Goal: Task Accomplishment & Management: Use online tool/utility

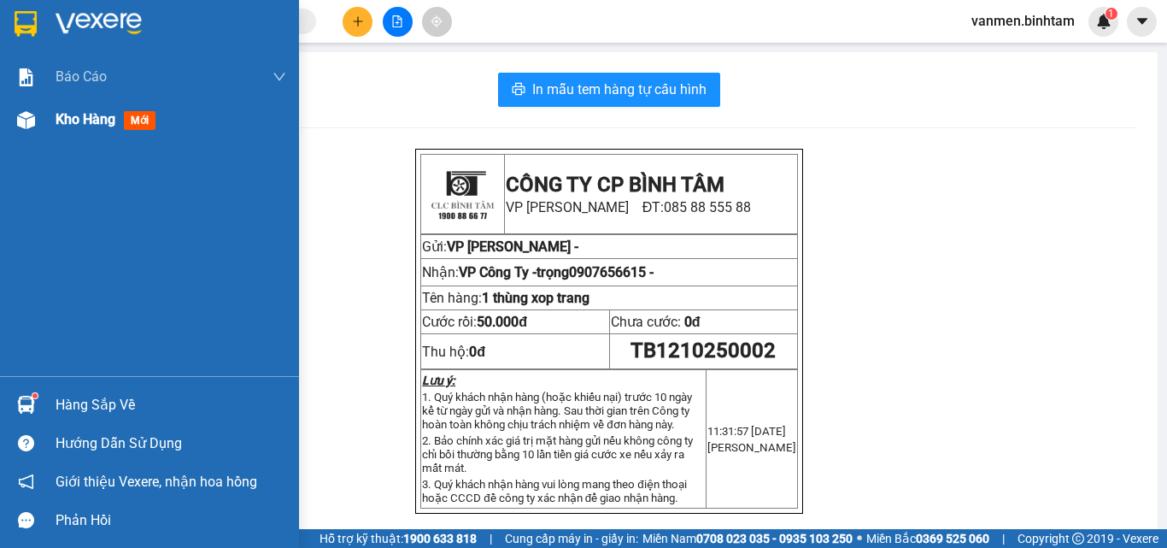
click at [24, 114] on img at bounding box center [26, 120] width 18 height 18
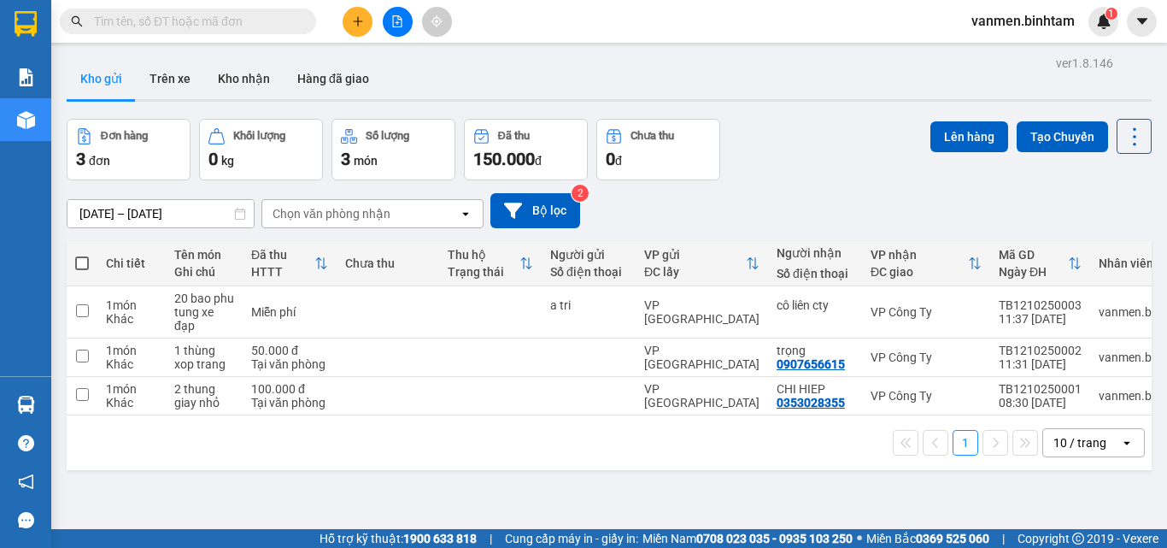
click at [82, 256] on span at bounding box center [82, 263] width 14 height 14
click at [82, 255] on input "checkbox" at bounding box center [82, 255] width 0 height 0
checkbox input "true"
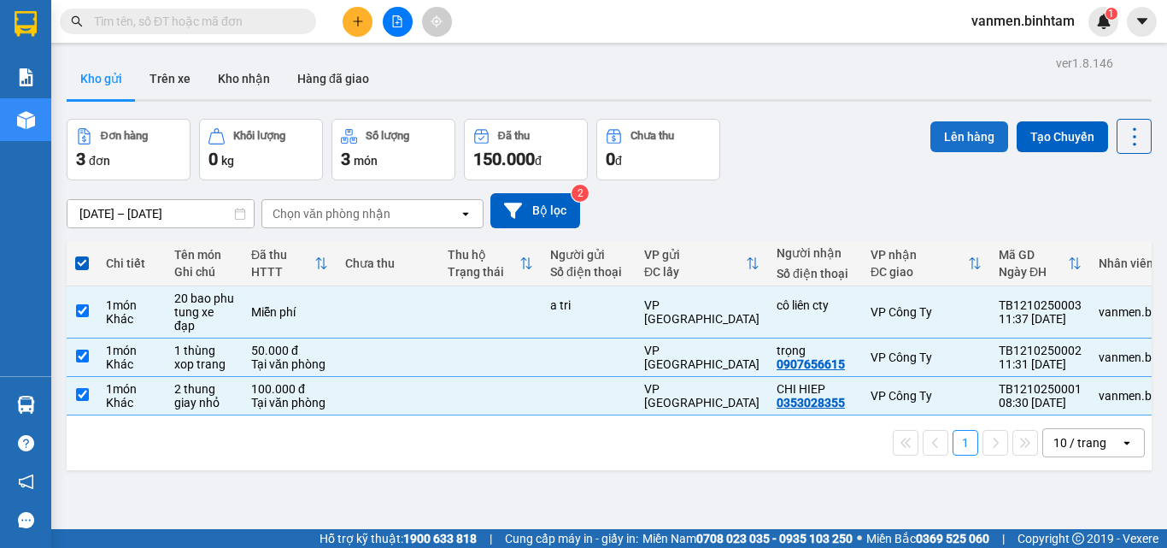
click at [959, 137] on button "Lên hàng" at bounding box center [970, 136] width 78 height 31
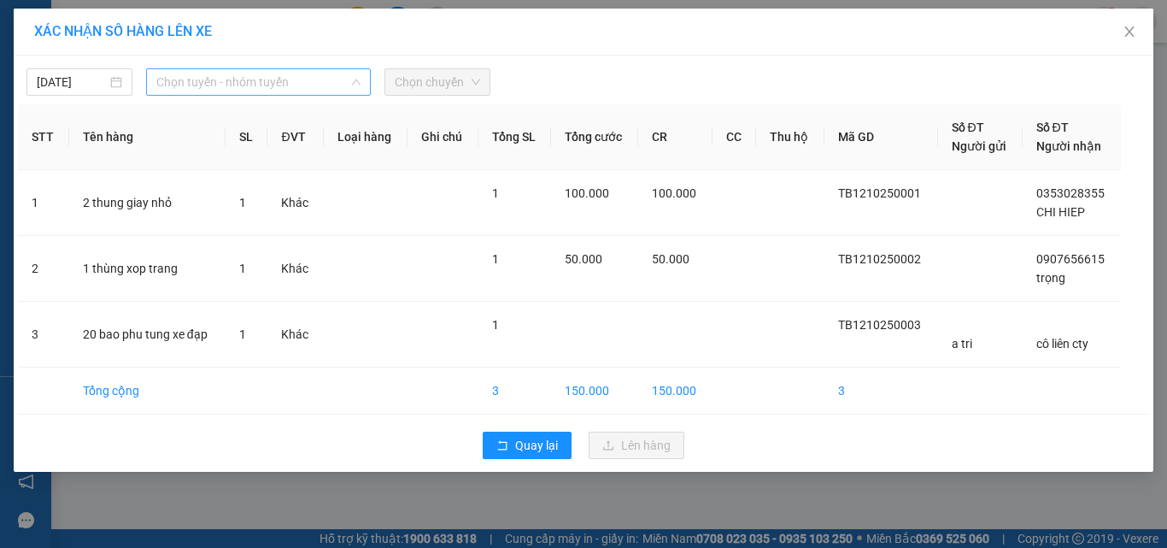
click at [256, 73] on span "Chọn tuyến - nhóm tuyến" at bounding box center [258, 82] width 204 height 26
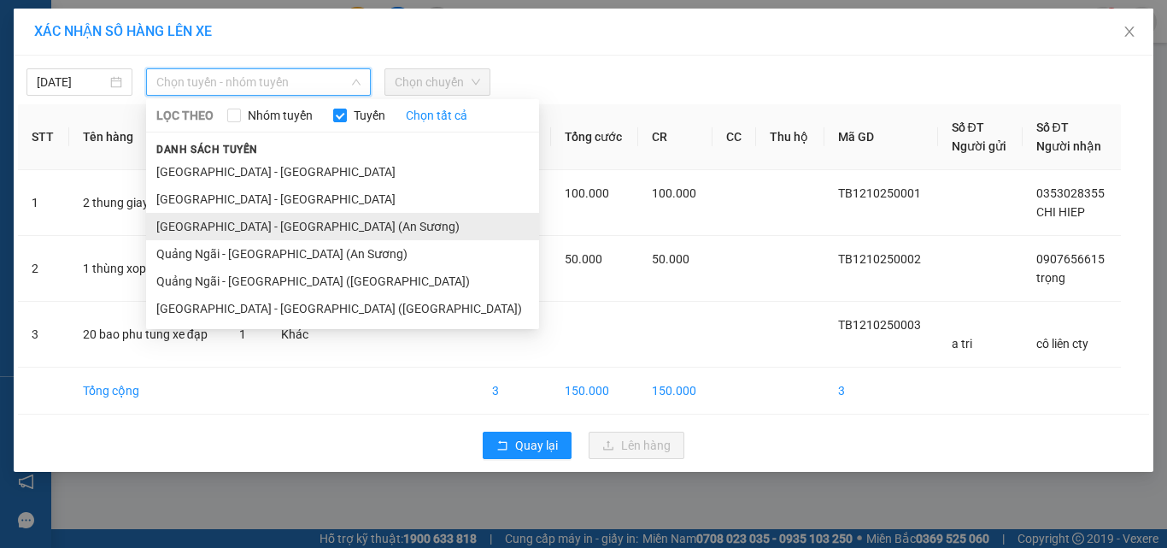
click at [253, 230] on li "[GEOGRAPHIC_DATA] - [GEOGRAPHIC_DATA] (An Sương)" at bounding box center [342, 226] width 393 height 27
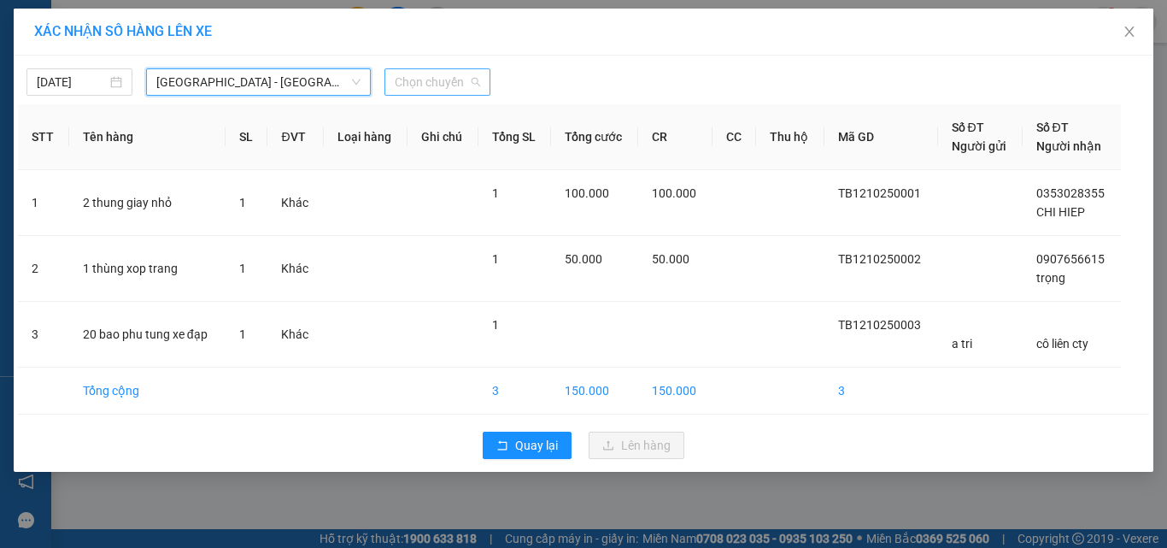
click at [459, 91] on span "Chọn chuyến" at bounding box center [437, 82] width 85 height 26
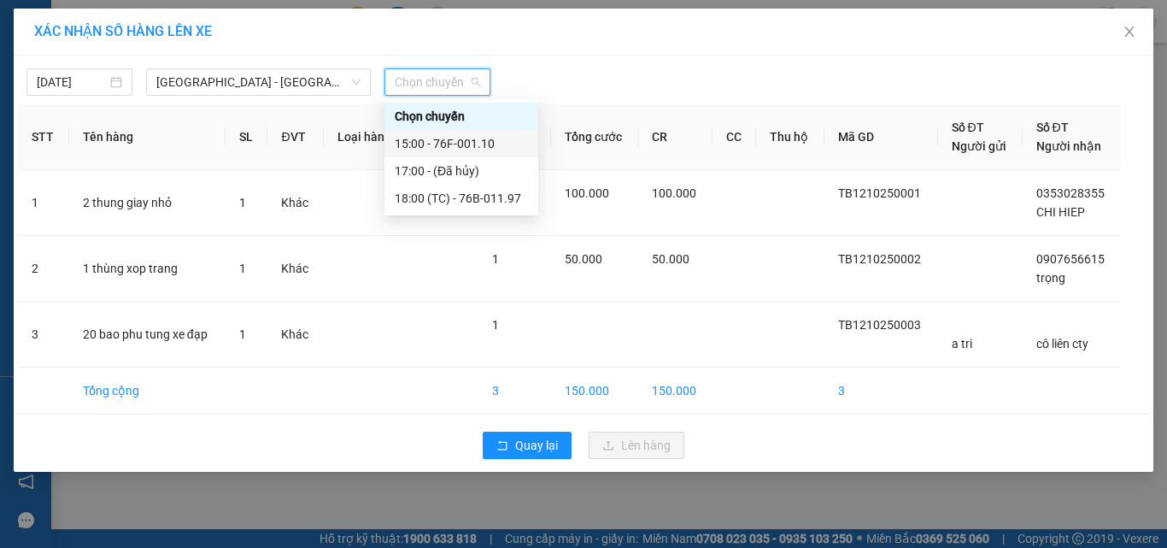
click at [426, 141] on div "15:00 - 76F-001.10" at bounding box center [461, 143] width 133 height 19
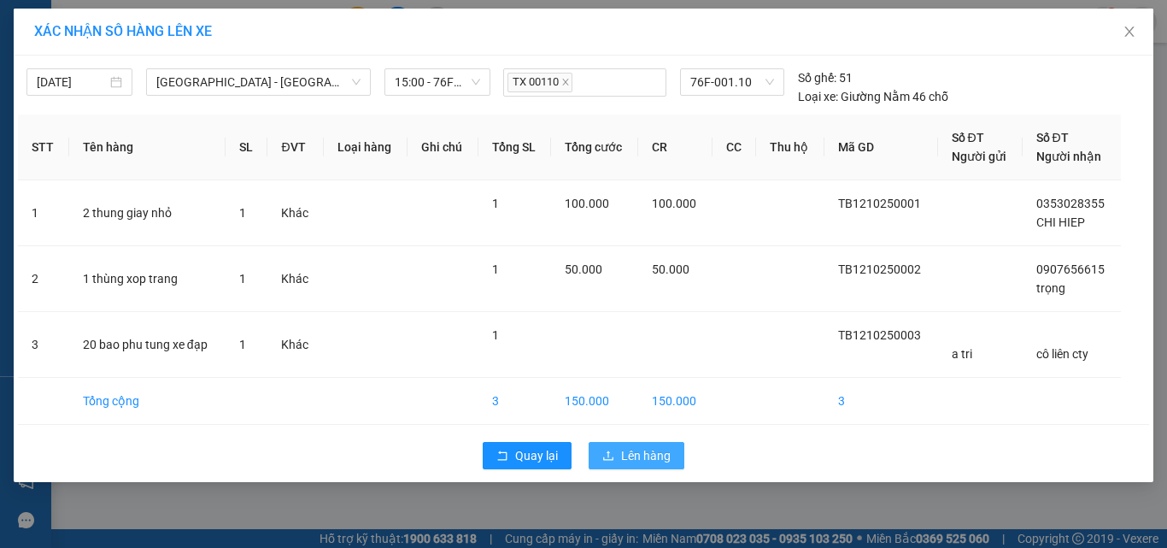
click at [625, 459] on span "Lên hàng" at bounding box center [646, 455] width 50 height 19
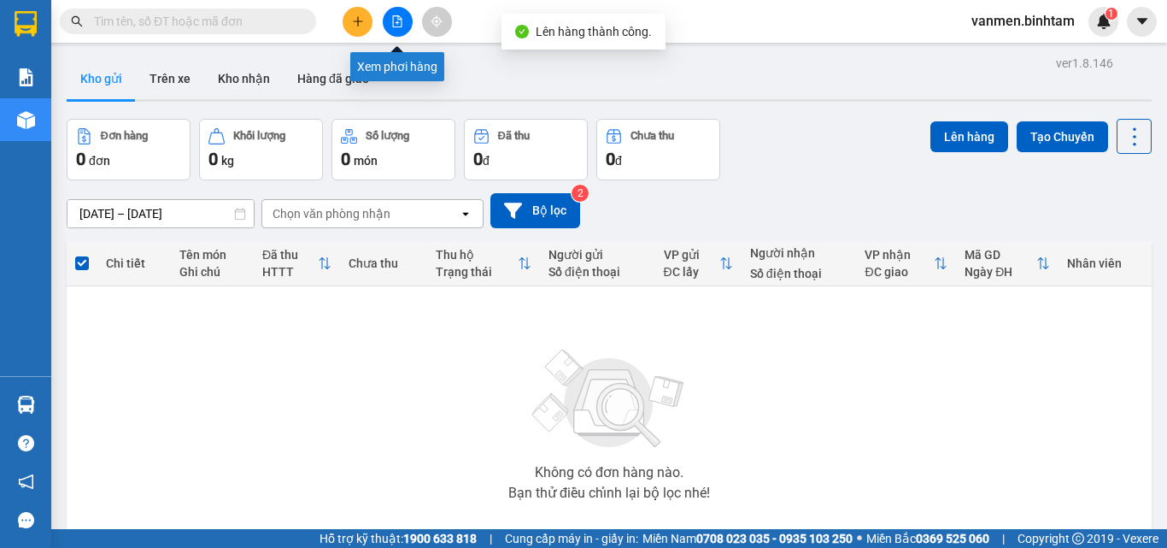
click at [400, 19] on icon "file-add" at bounding box center [397, 21] width 12 height 12
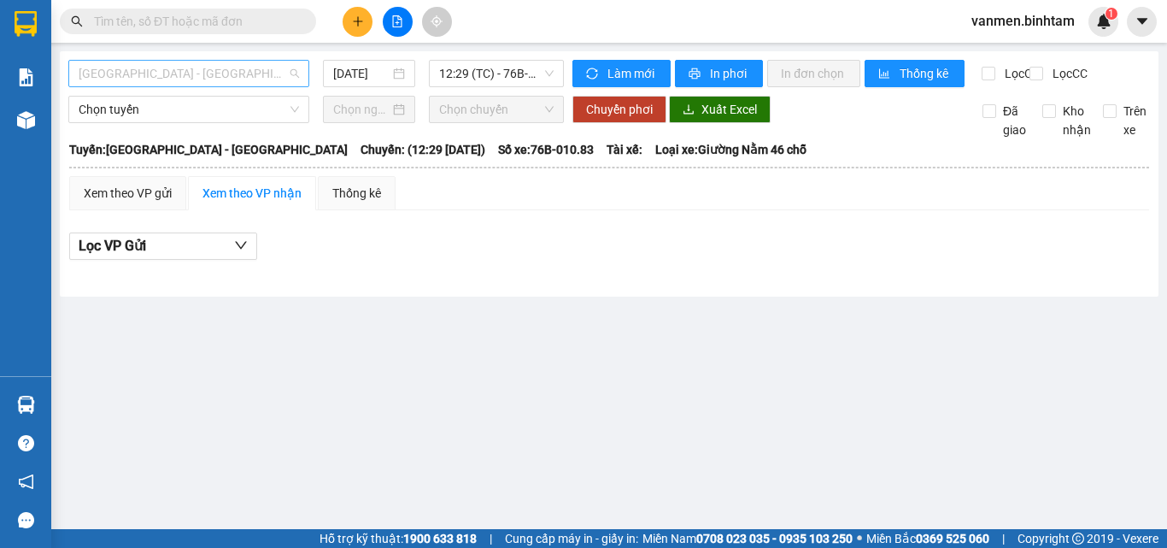
click at [227, 68] on span "[GEOGRAPHIC_DATA] - [GEOGRAPHIC_DATA]" at bounding box center [189, 74] width 220 height 26
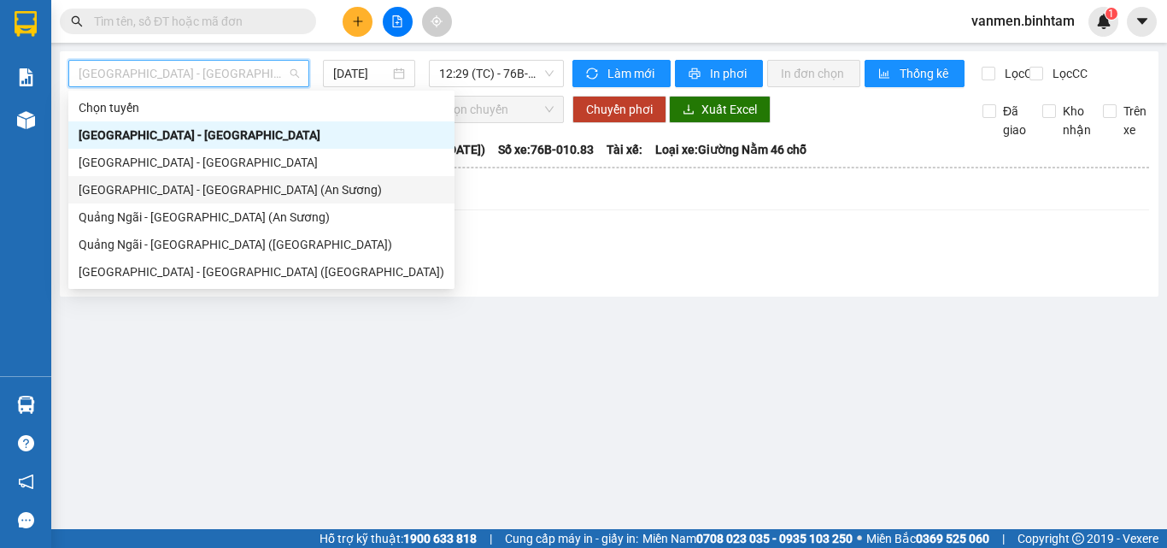
click at [183, 191] on div "[GEOGRAPHIC_DATA] - [GEOGRAPHIC_DATA] (An Sương)" at bounding box center [262, 189] width 366 height 19
type input "[DATE]"
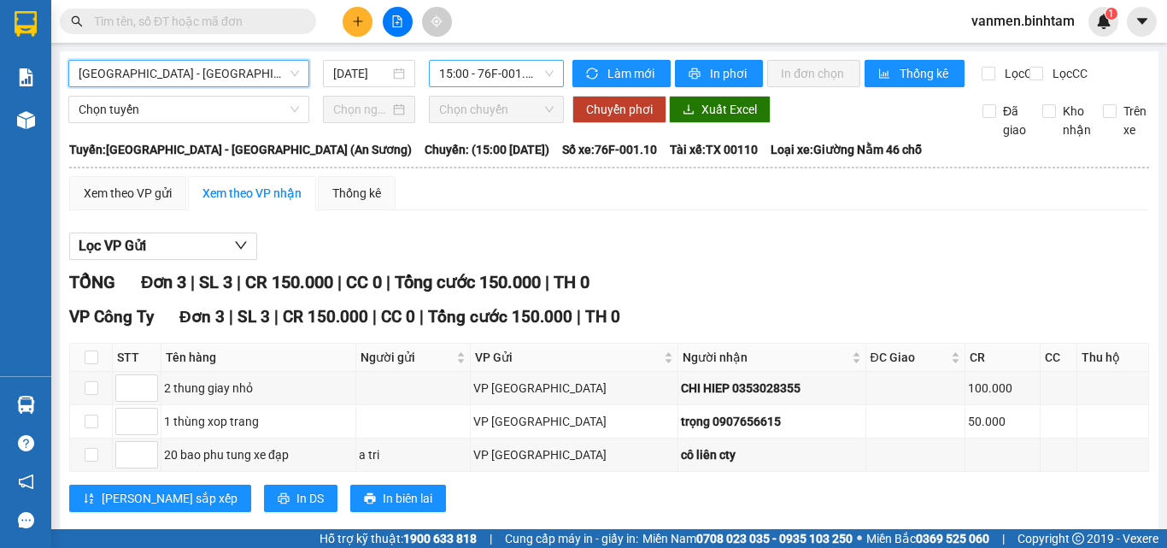
click at [474, 79] on span "15:00 - 76F-001.10" at bounding box center [496, 74] width 115 height 26
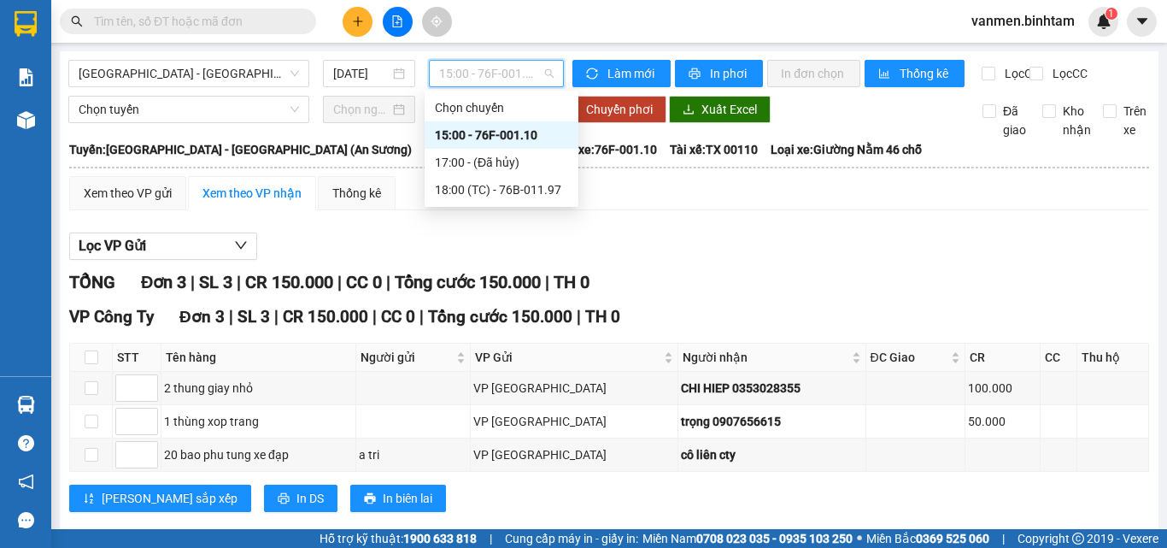
click at [465, 139] on div "15:00 - 76F-001.10" at bounding box center [501, 135] width 133 height 19
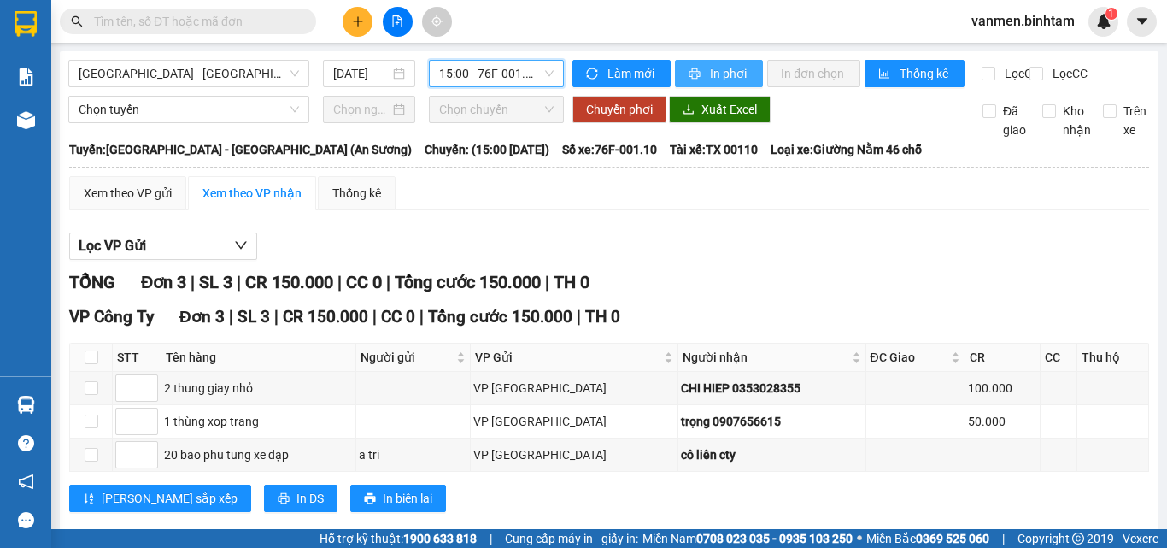
click at [710, 73] on span "In phơi" at bounding box center [729, 73] width 39 height 19
